Goal: Information Seeking & Learning: Learn about a topic

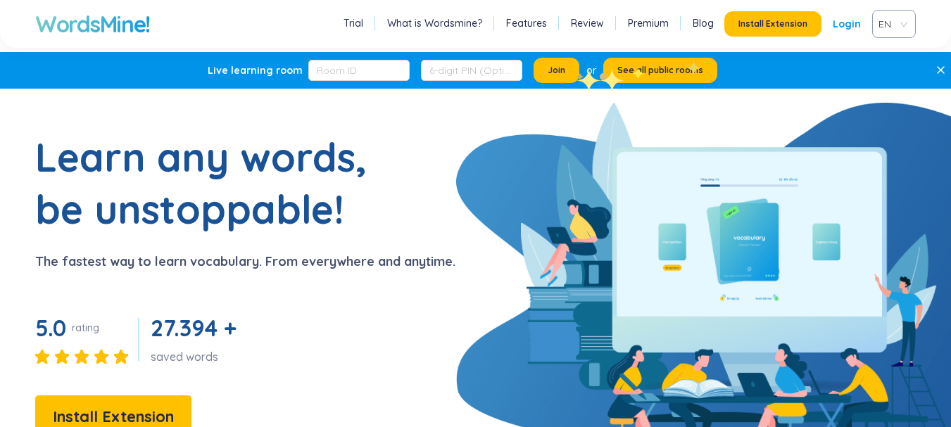
click at [842, 27] on link "Login" at bounding box center [846, 23] width 28 height 25
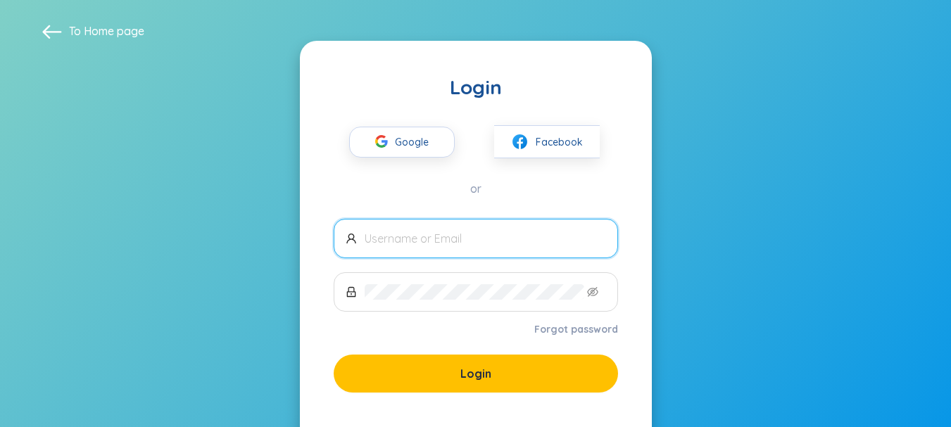
click at [513, 237] on input "text" at bounding box center [485, 238] width 241 height 15
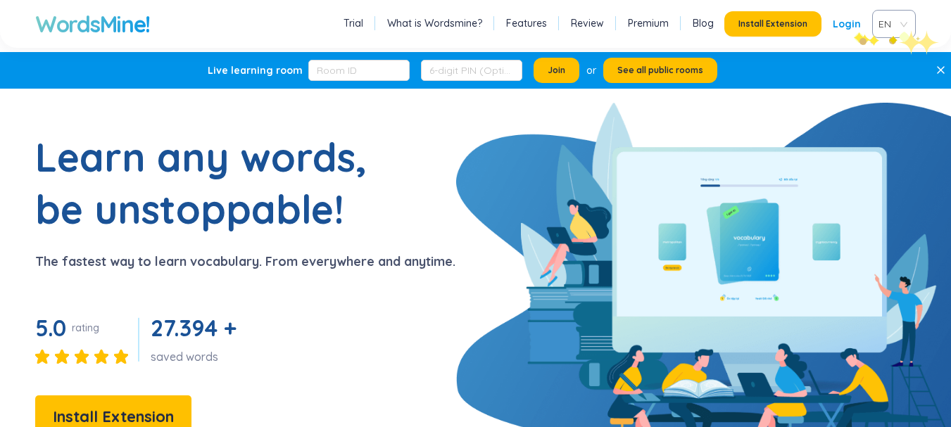
click at [854, 31] on link "Login" at bounding box center [846, 23] width 28 height 25
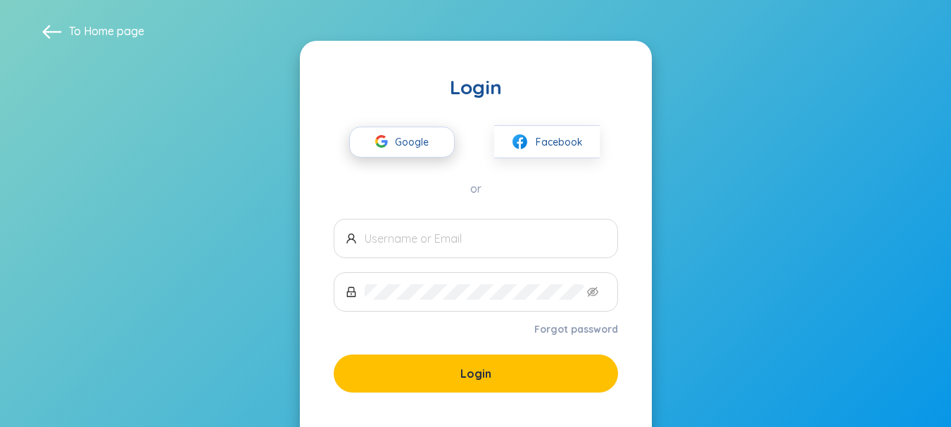
click at [420, 137] on span "Google" at bounding box center [415, 142] width 41 height 30
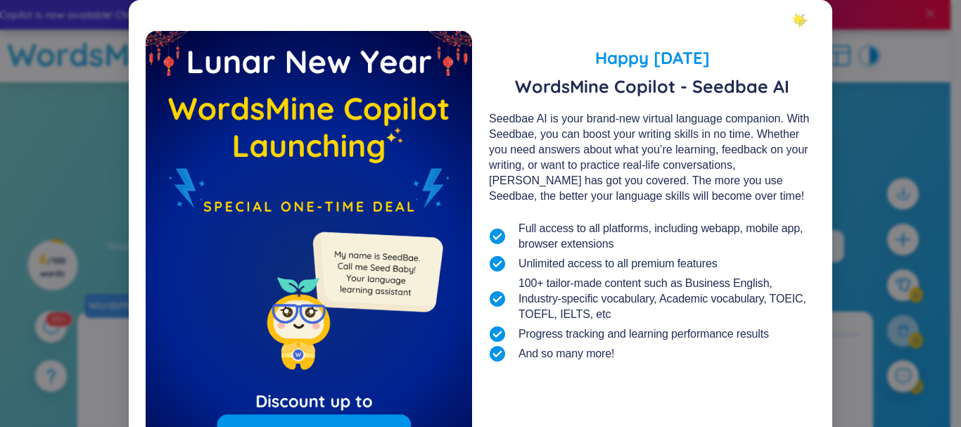
click at [794, 13] on div "Close" at bounding box center [799, 19] width 11 height 38
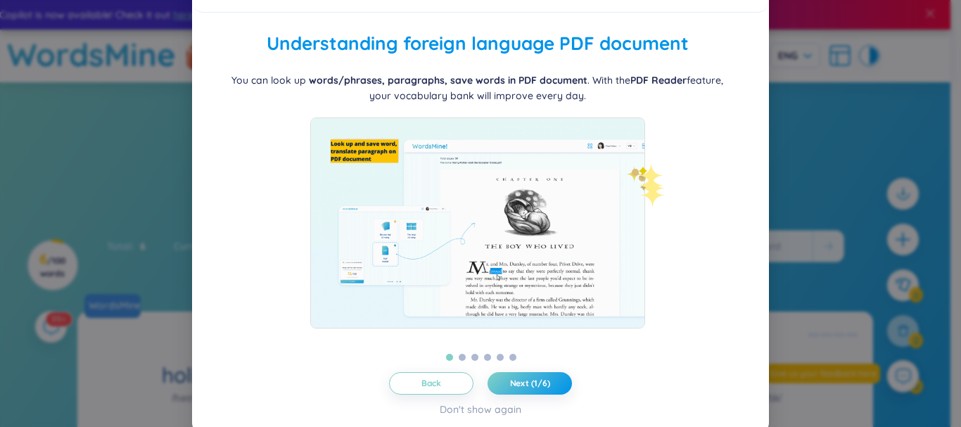
scroll to position [33, 0]
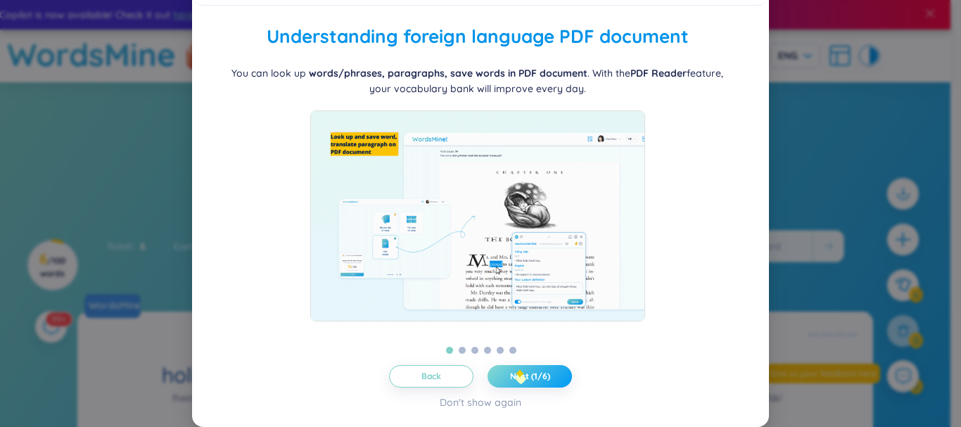
click at [517, 381] on span "Next (1/6)" at bounding box center [530, 376] width 40 height 11
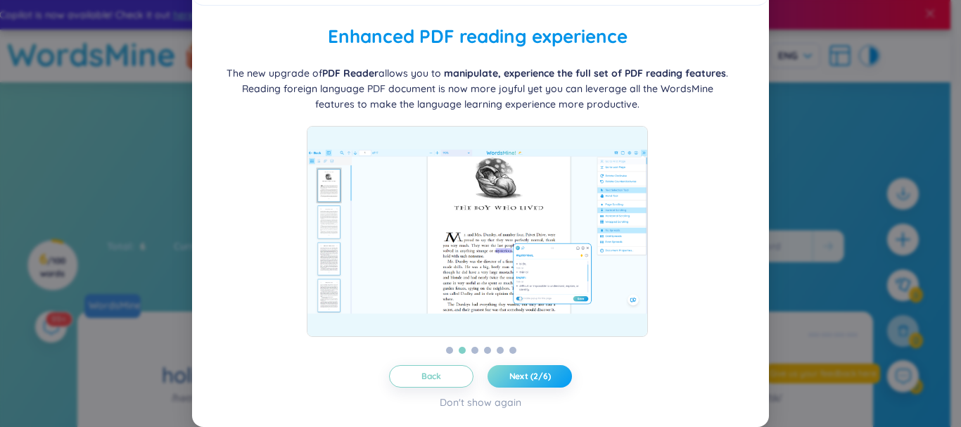
click at [513, 375] on span "Next (2/6)" at bounding box center [530, 376] width 42 height 11
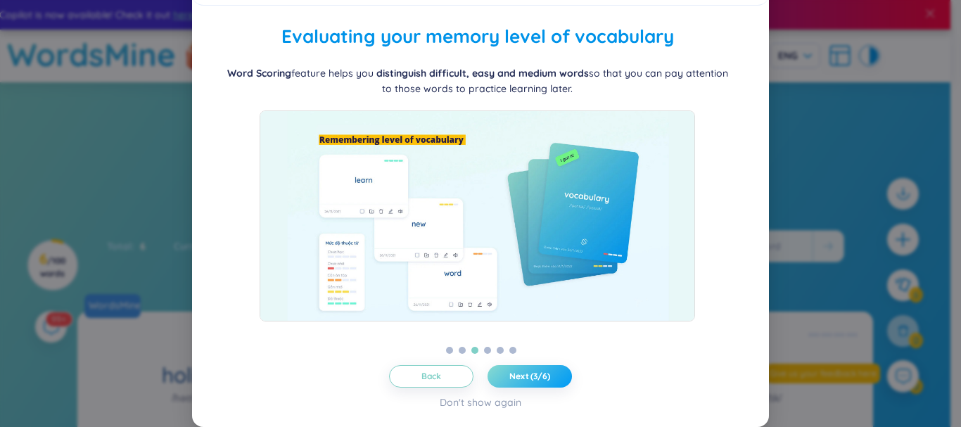
click at [513, 375] on span "Next (3/6)" at bounding box center [529, 376] width 41 height 11
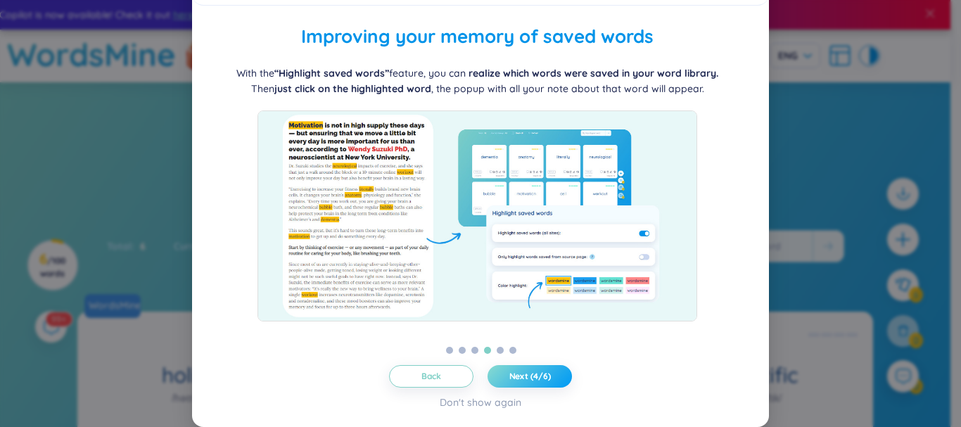
click at [514, 376] on span "Next (4/6)" at bounding box center [530, 376] width 42 height 11
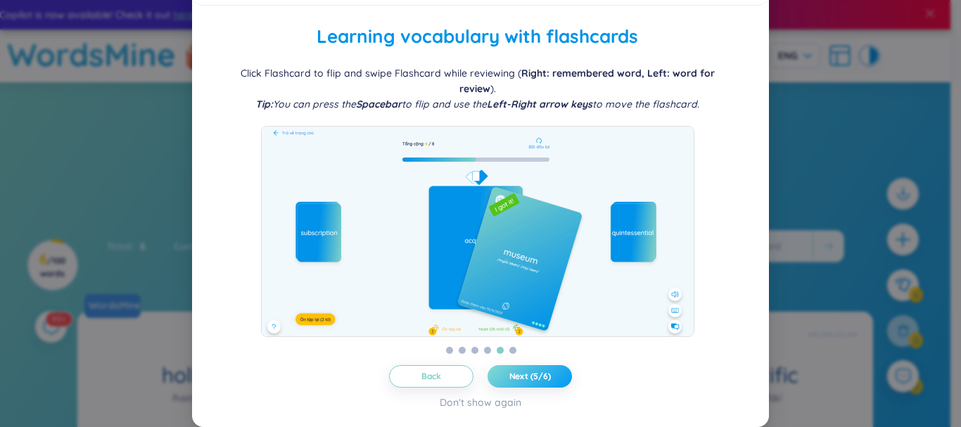
click at [514, 376] on span "Next (5/6)" at bounding box center [530, 376] width 42 height 11
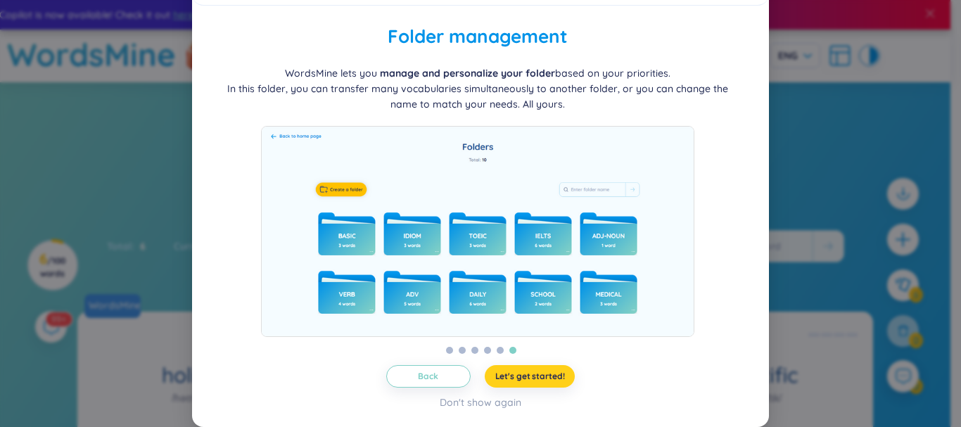
click at [500, 386] on button "Let's get started!" at bounding box center [530, 376] width 91 height 23
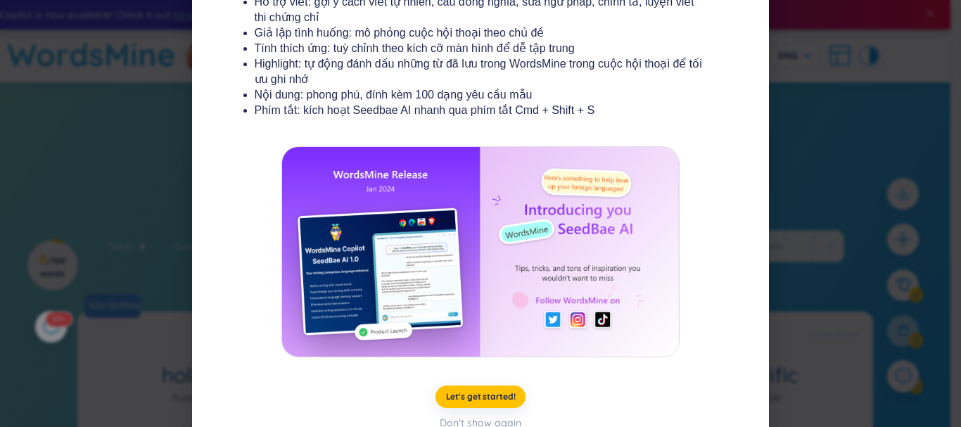
scroll to position [284, 0]
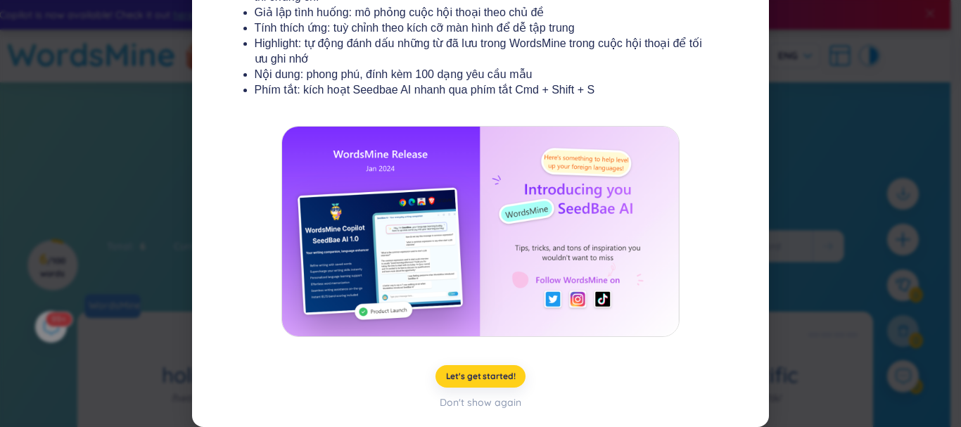
click at [507, 383] on button "Let's get started!" at bounding box center [481, 376] width 91 height 23
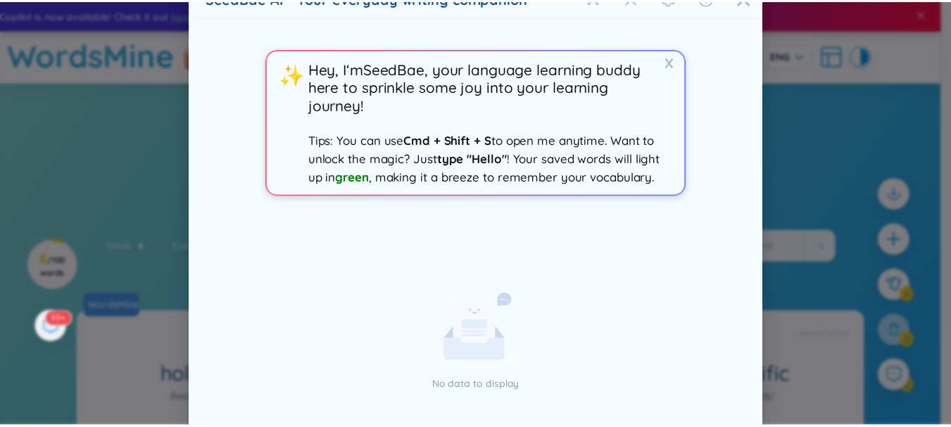
scroll to position [12, 0]
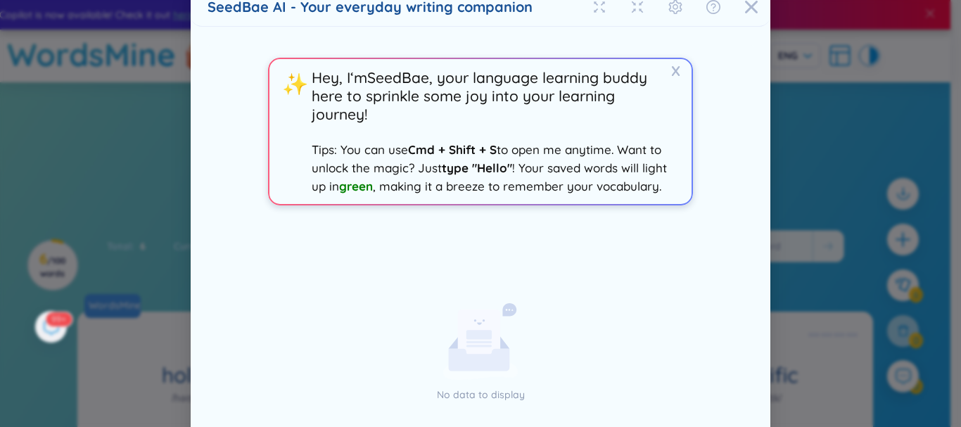
click at [828, 217] on div "SeedBae AI - Your everyday writing companion X ✨ Hey, I‘m SeedBae , your langua…" at bounding box center [480, 213] width 961 height 427
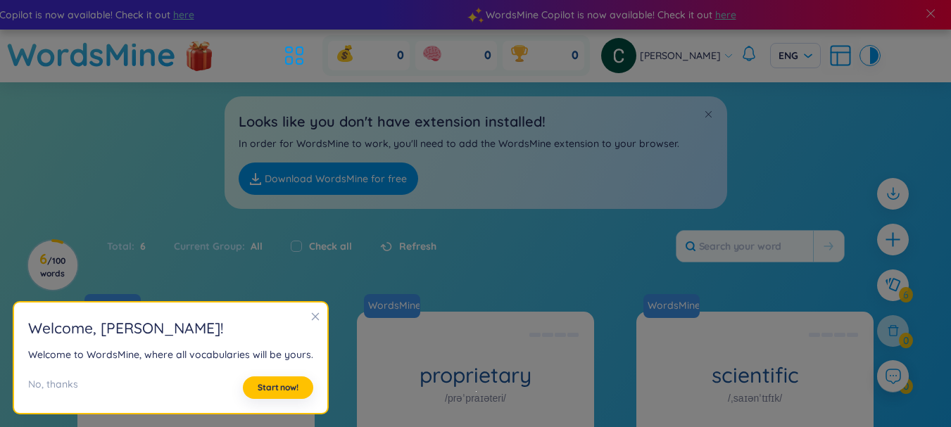
click at [312, 316] on icon "close" at bounding box center [315, 317] width 10 height 10
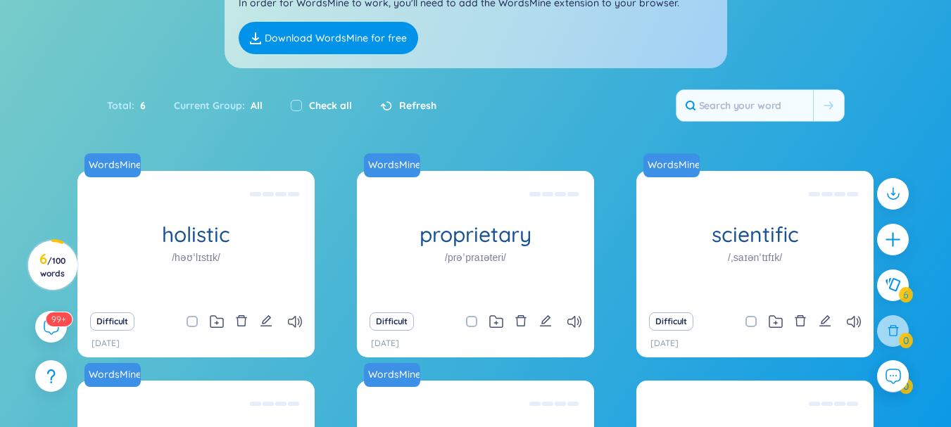
scroll to position [0, 0]
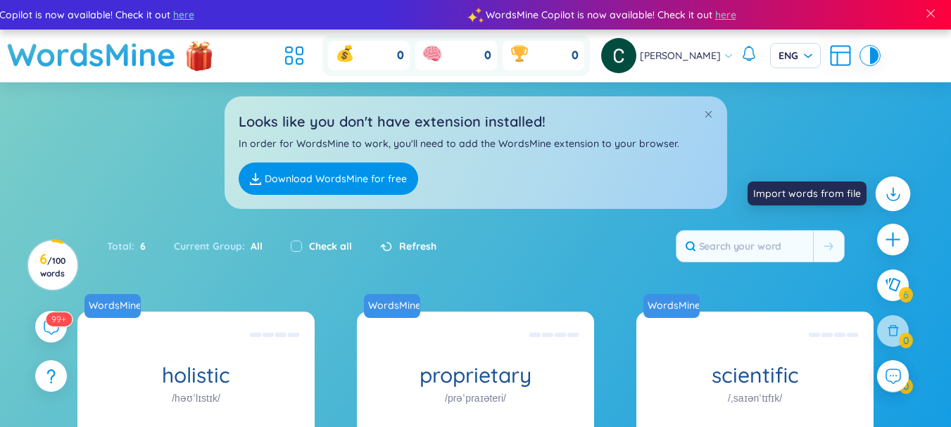
click at [897, 183] on div at bounding box center [892, 194] width 35 height 35
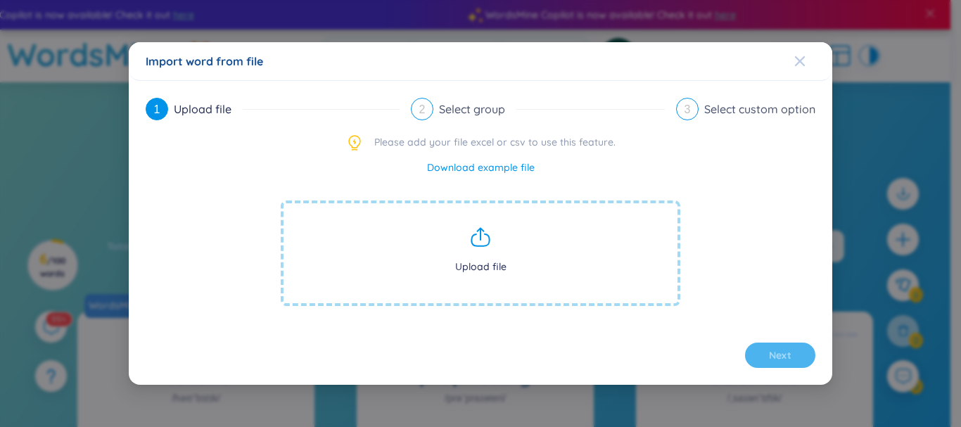
click at [801, 63] on icon "Close" at bounding box center [800, 61] width 10 height 10
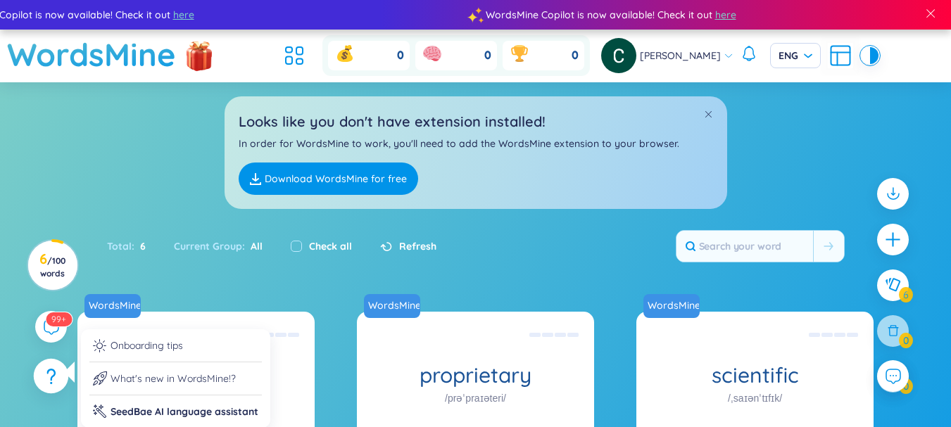
click at [44, 377] on div at bounding box center [51, 376] width 35 height 35
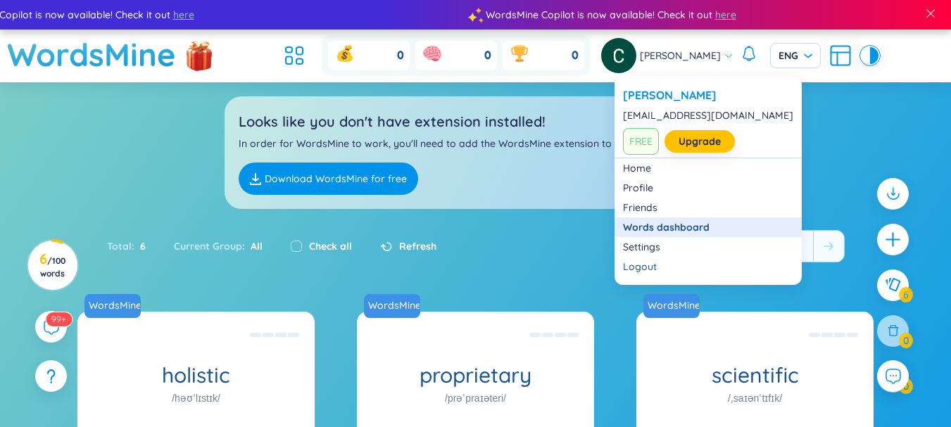
click at [647, 234] on link "Words dashboard" at bounding box center [708, 227] width 170 height 14
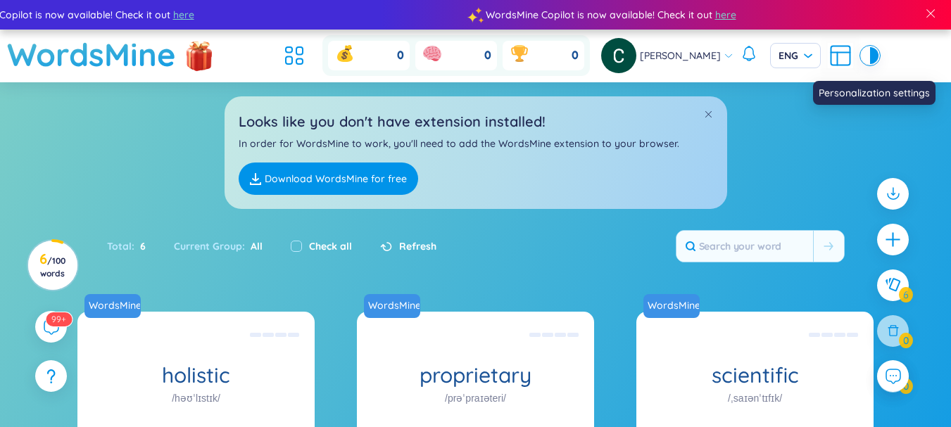
click at [831, 53] on icon at bounding box center [840, 53] width 19 height 0
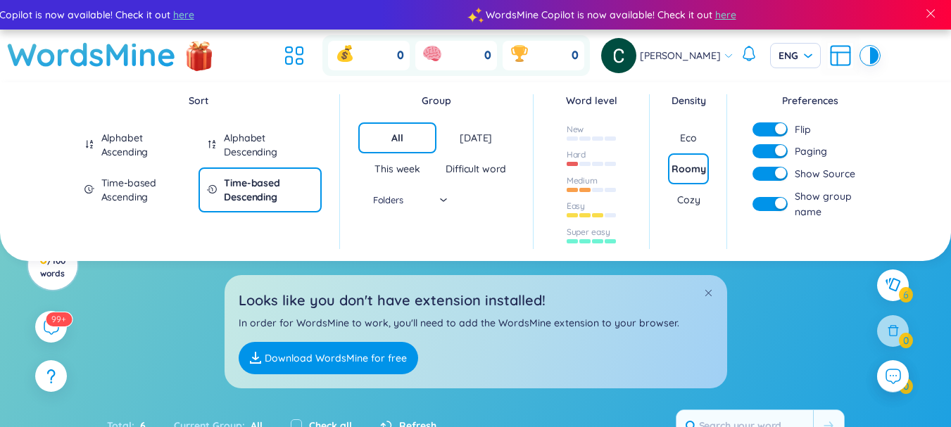
click at [740, 58] on icon at bounding box center [748, 53] width 17 height 17
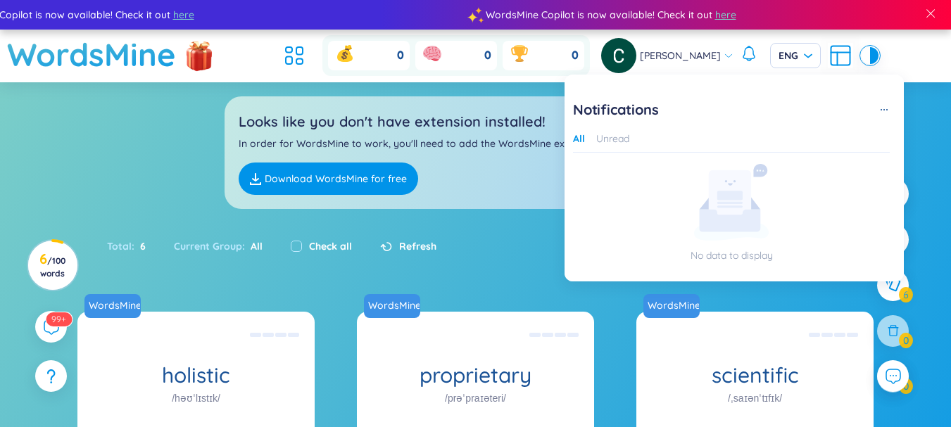
click at [723, 58] on div "Châu Phạm ENG" at bounding box center [739, 55] width 277 height 35
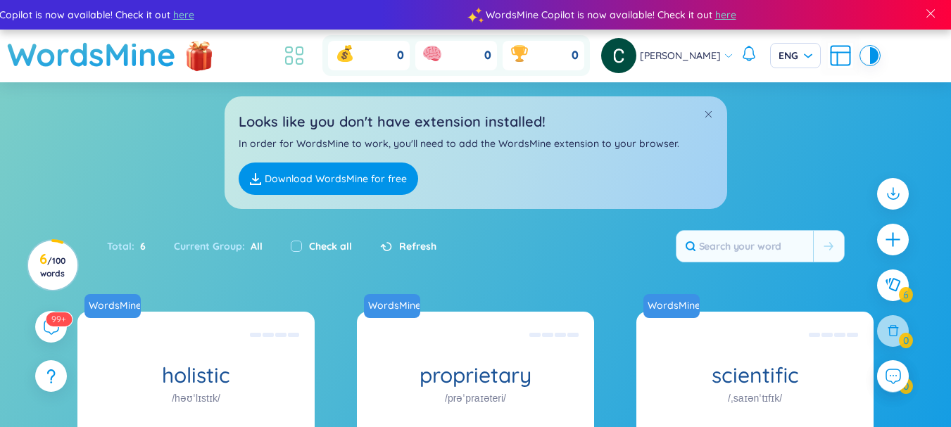
click at [307, 51] on icon at bounding box center [293, 55] width 25 height 25
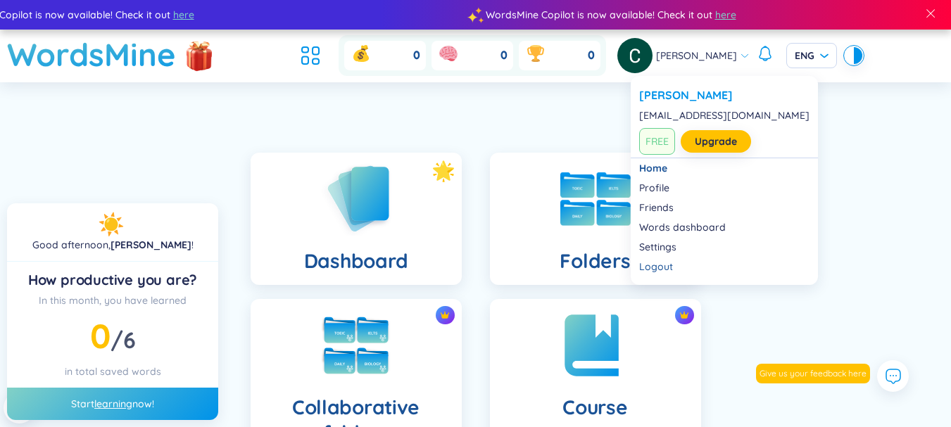
click at [736, 49] on div "Châu Phạm ENG" at bounding box center [739, 55] width 245 height 35
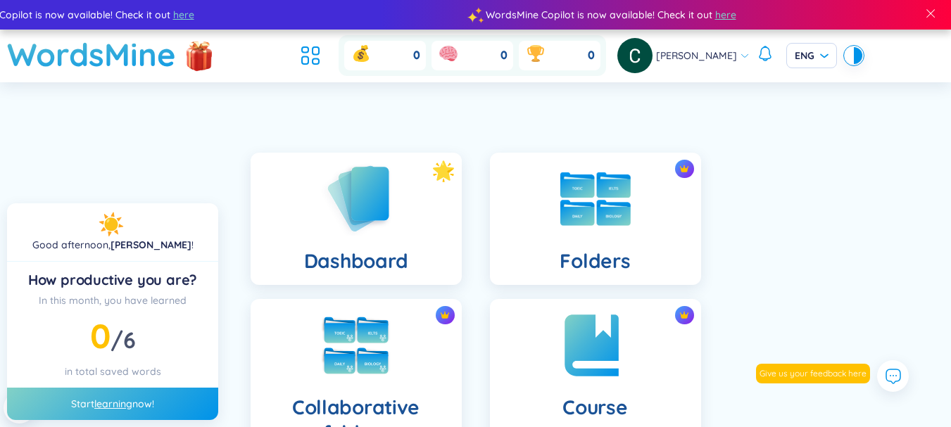
click at [735, 49] on div "[PERSON_NAME]" at bounding box center [683, 55] width 132 height 35
click at [148, 43] on h1 "WordsMine" at bounding box center [91, 55] width 169 height 50
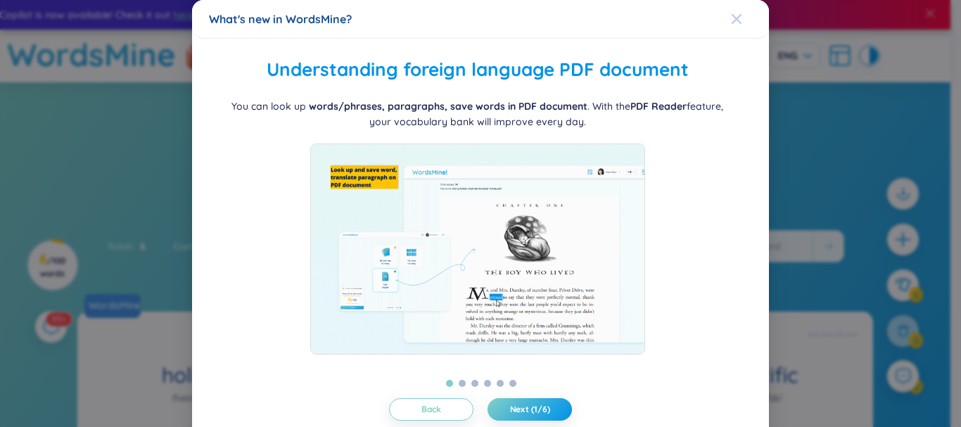
click at [731, 18] on icon "Close" at bounding box center [736, 18] width 11 height 11
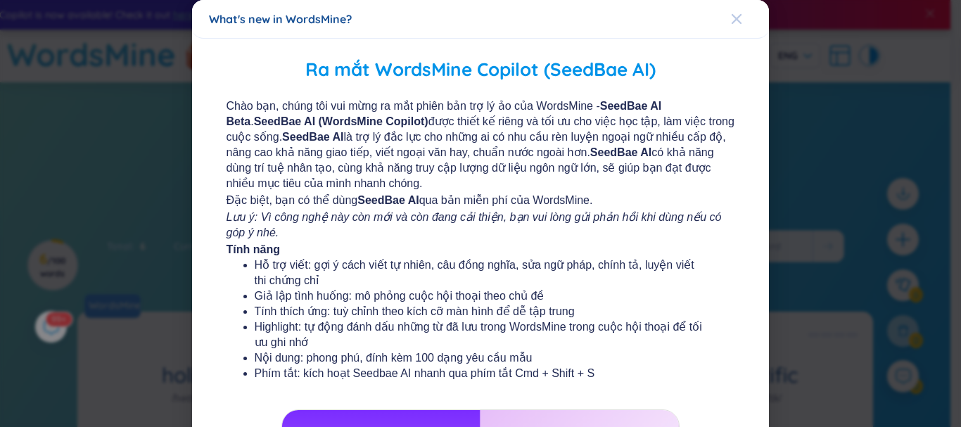
click at [733, 8] on div "Close" at bounding box center [736, 19] width 11 height 38
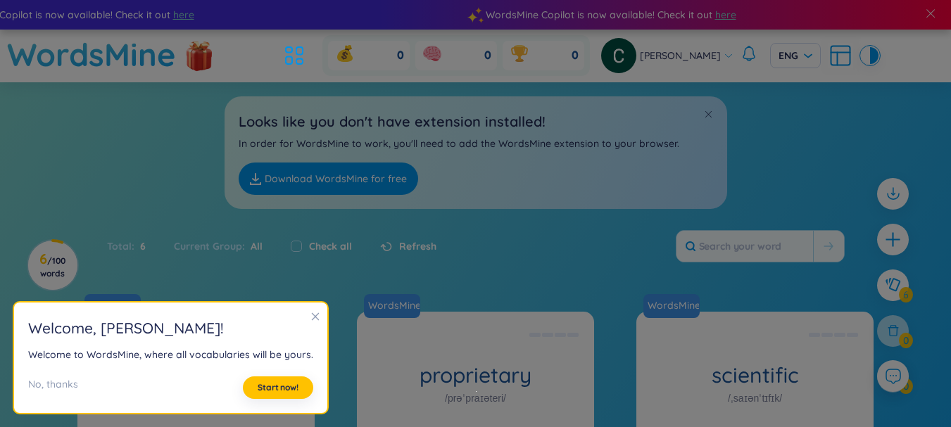
click at [545, 227] on div "Total : 6 Current Group : All Check all Refresh" at bounding box center [476, 253] width 878 height 61
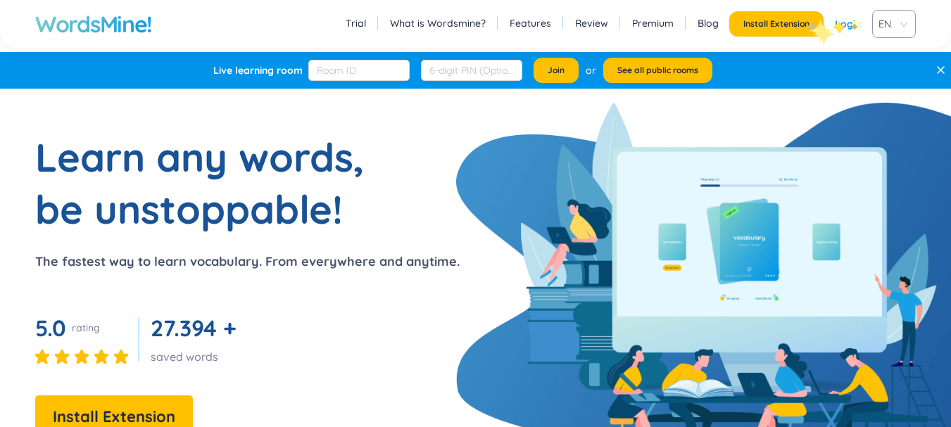
click at [851, 18] on link "Login" at bounding box center [848, 23] width 26 height 25
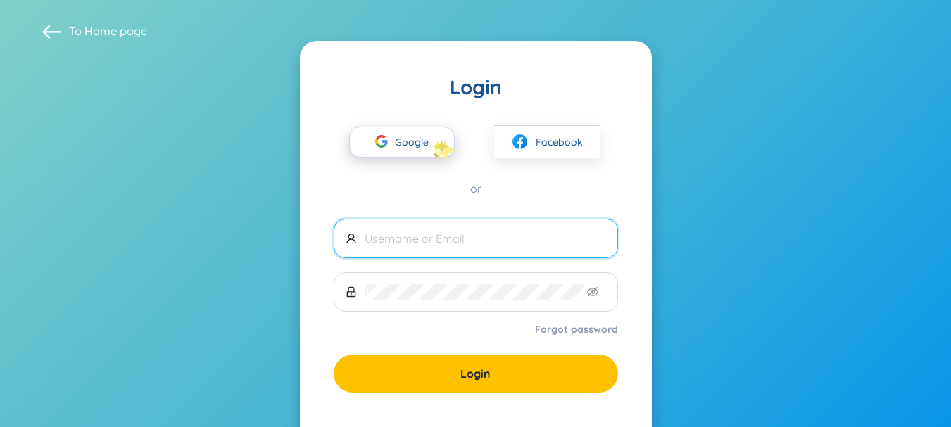
click at [433, 148] on span "Google" at bounding box center [415, 142] width 41 height 30
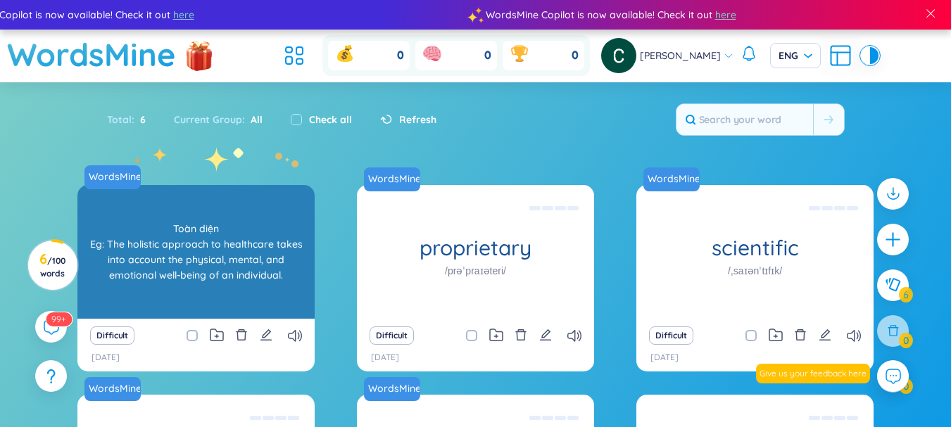
click at [170, 239] on div "Toàn diện Eg: The holistic approach to healthcare takes into account the physic…" at bounding box center [195, 252] width 223 height 127
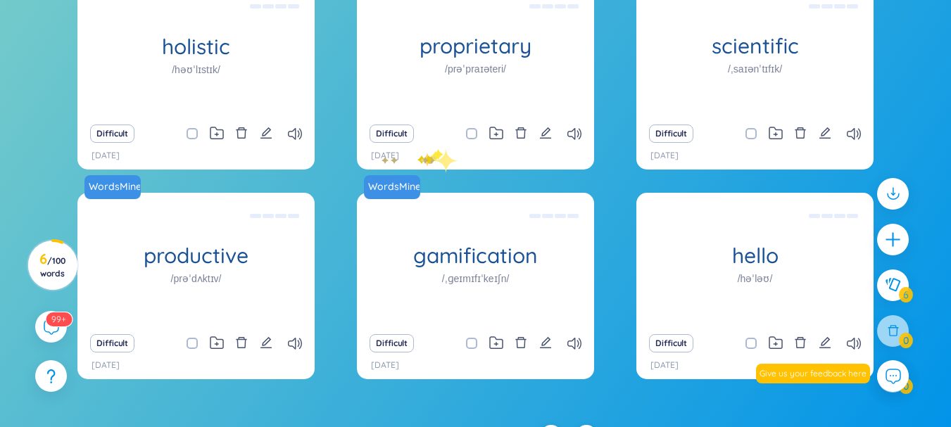
scroll to position [228, 0]
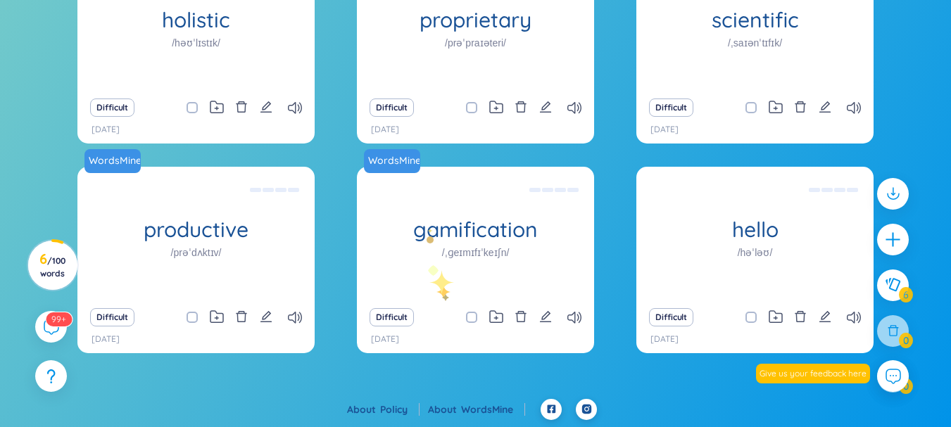
click at [703, 419] on footer "About Policy About WordsMine" at bounding box center [475, 413] width 951 height 28
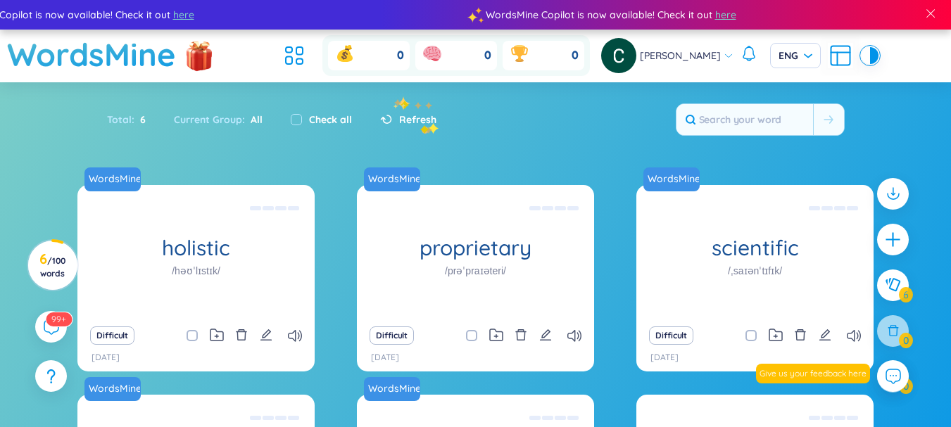
click at [429, 122] on span "Refresh" at bounding box center [417, 119] width 37 height 15
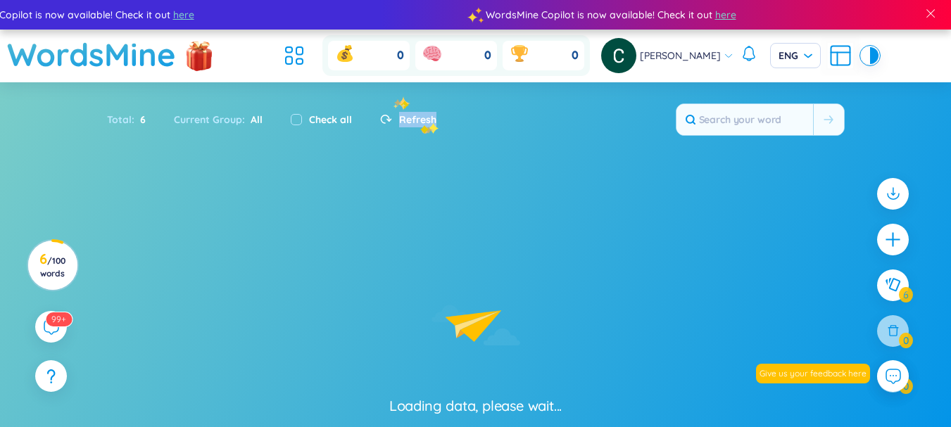
click at [429, 122] on span "Refresh" at bounding box center [417, 119] width 37 height 15
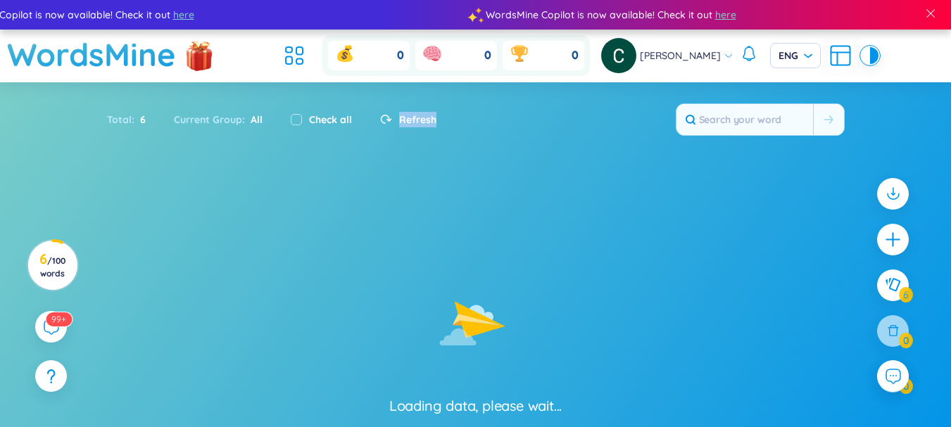
click at [484, 130] on div "Total : 6 Current Group : All Check all Refresh" at bounding box center [476, 126] width 878 height 61
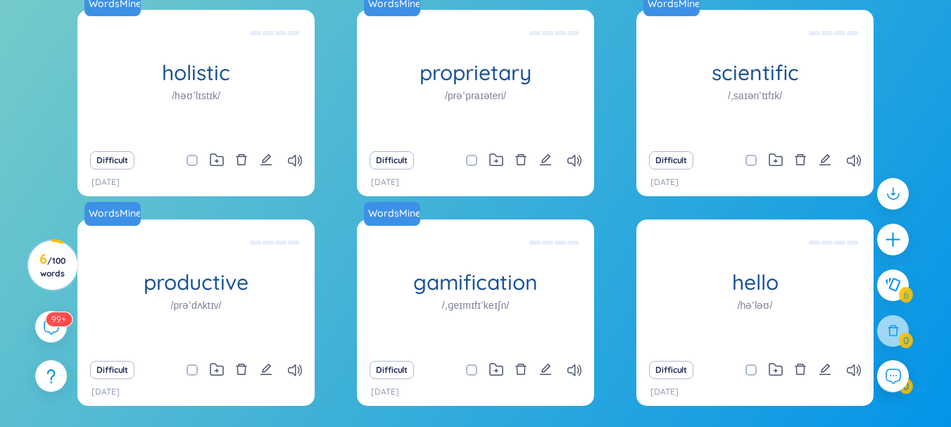
scroll to position [228, 0]
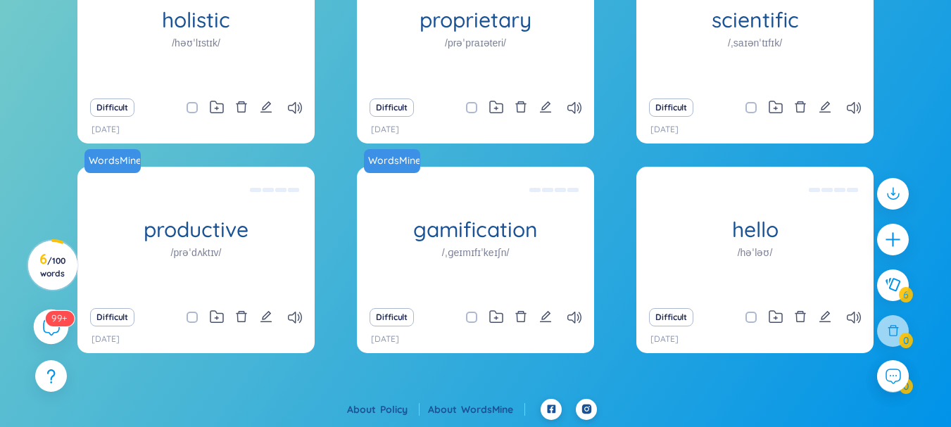
click at [52, 329] on icon at bounding box center [50, 326] width 17 height 17
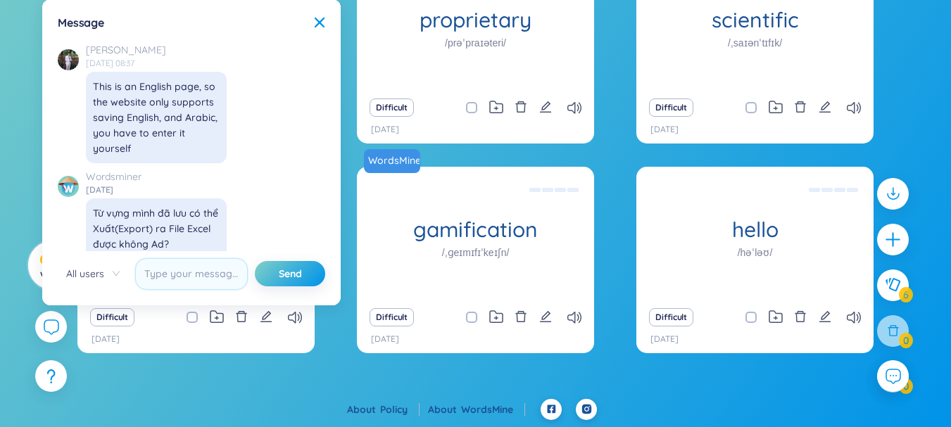
scroll to position [15771, 0]
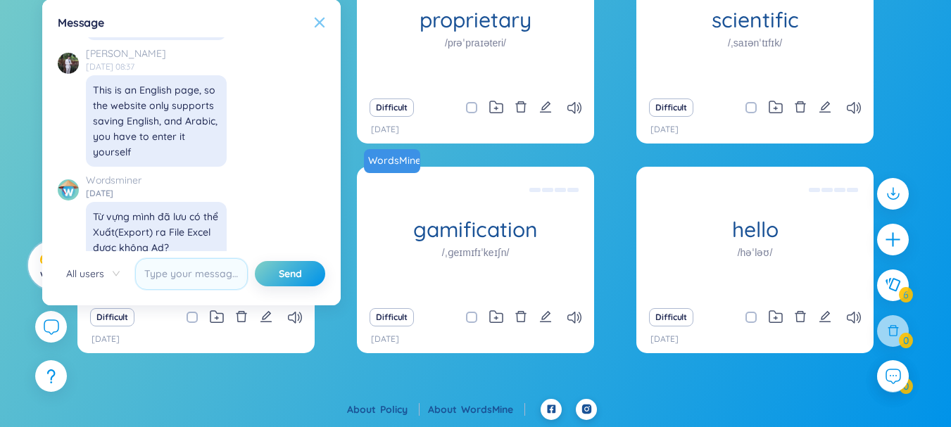
click at [320, 20] on icon at bounding box center [319, 22] width 11 height 11
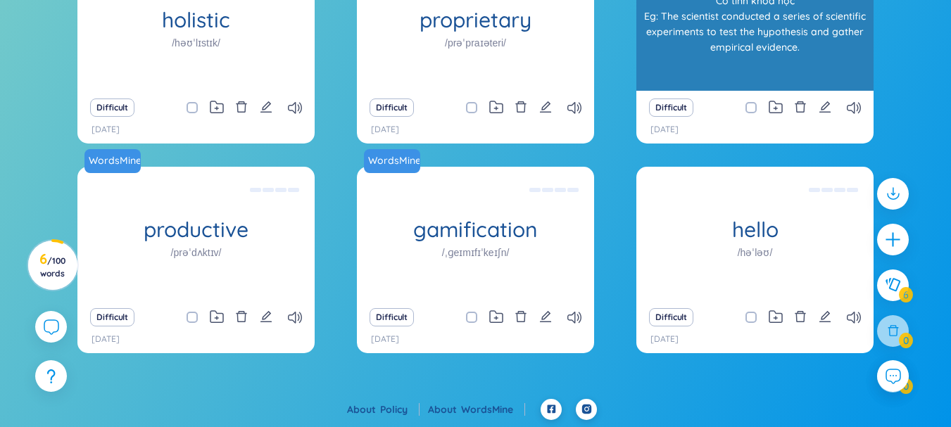
scroll to position [16264, 0]
